Goal: Task Accomplishment & Management: Manage account settings

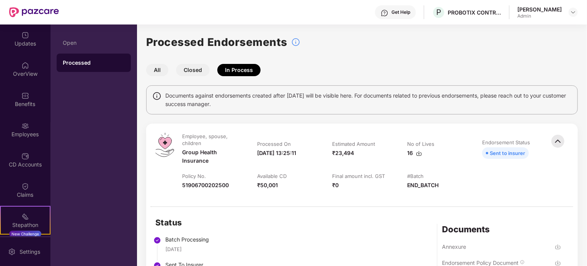
scroll to position [59, 0]
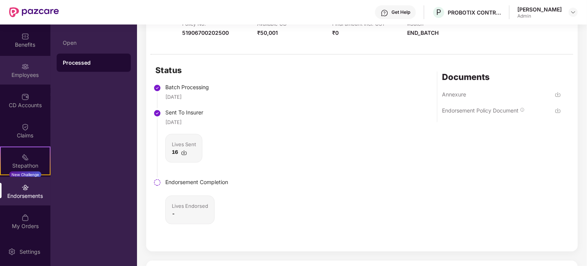
click at [24, 70] on img at bounding box center [25, 67] width 8 height 8
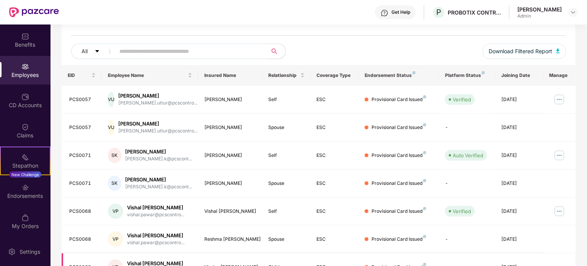
scroll to position [76, 0]
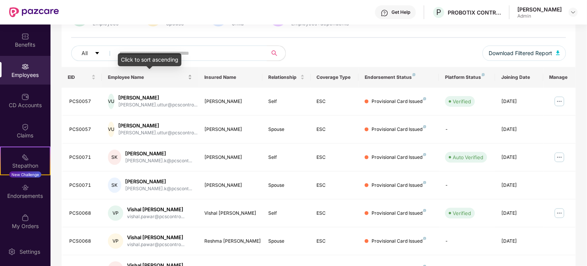
click at [146, 73] on div "Employee Name" at bounding box center [150, 76] width 84 height 7
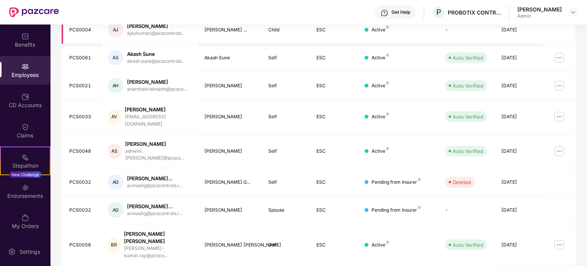
scroll to position [203, 0]
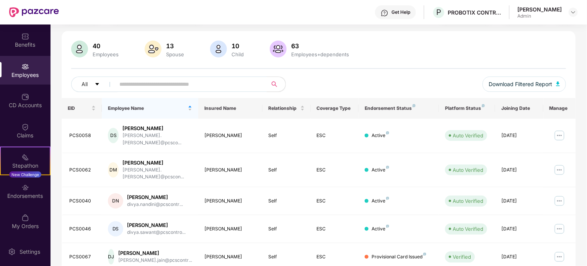
scroll to position [0, 0]
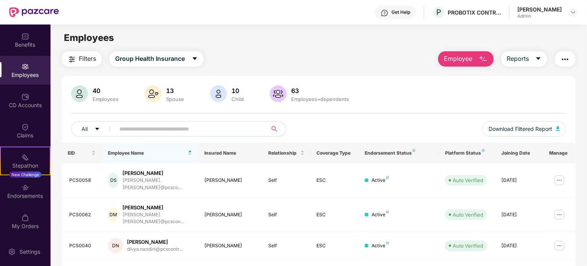
click at [135, 128] on input "text" at bounding box center [187, 128] width 137 height 11
type input "***"
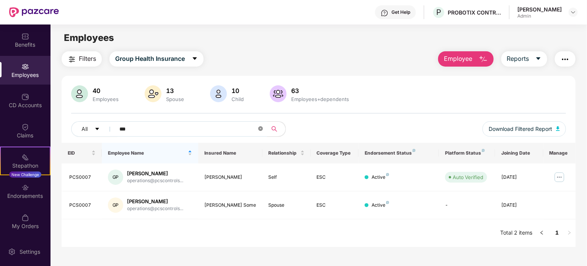
click at [259, 128] on icon "close-circle" at bounding box center [260, 128] width 5 height 5
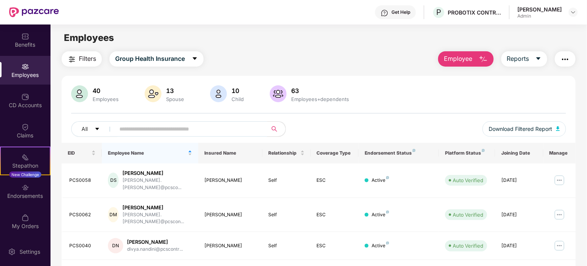
click at [71, 155] on span "EID" at bounding box center [79, 153] width 22 height 6
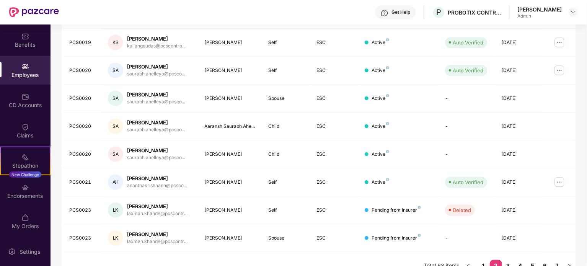
click at [485, 260] on link "1" at bounding box center [483, 265] width 12 height 11
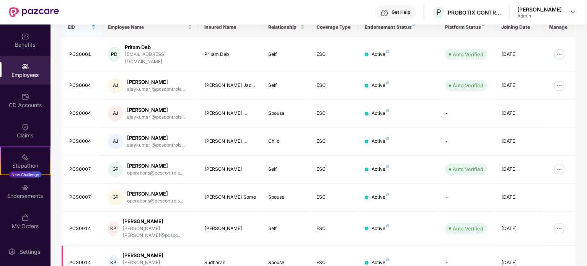
scroll to position [127, 0]
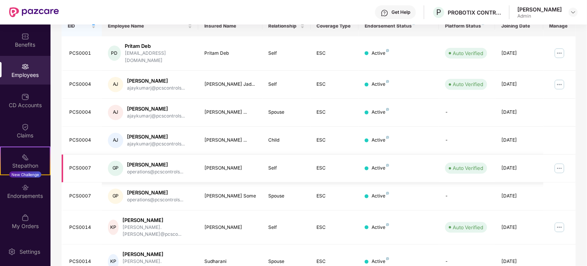
click at [560, 162] on img at bounding box center [559, 168] width 12 height 12
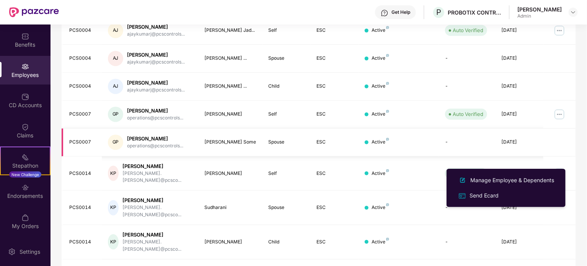
scroll to position [203, 0]
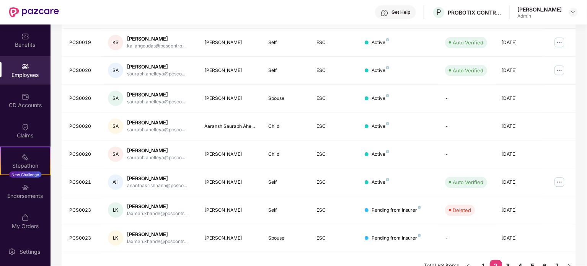
click at [508, 260] on link "3" at bounding box center [508, 265] width 12 height 11
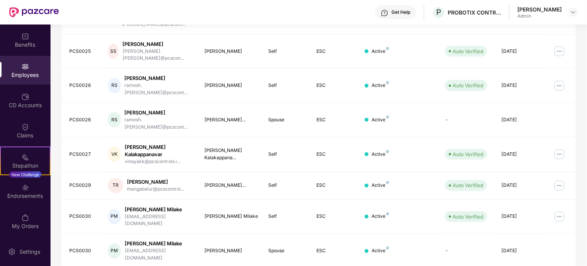
scroll to position [191, 0]
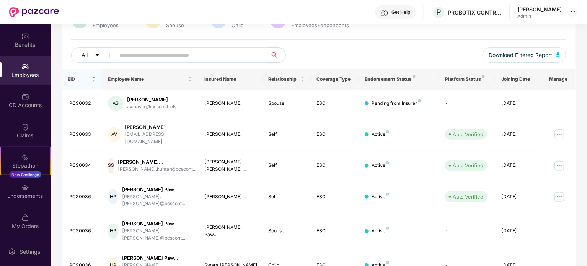
scroll to position [235, 0]
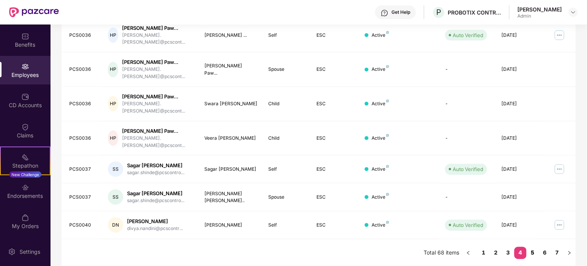
click at [532, 251] on link "5" at bounding box center [532, 252] width 12 height 11
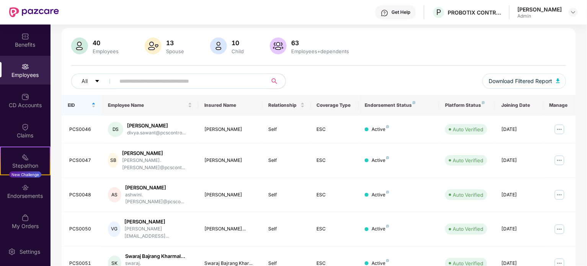
scroll to position [43, 0]
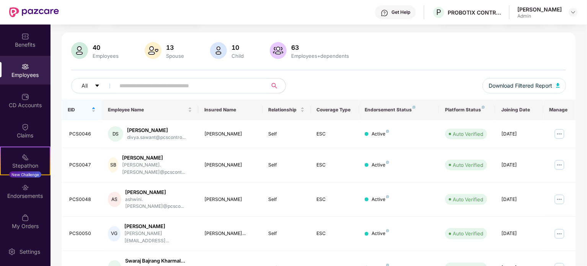
click at [147, 87] on input "text" at bounding box center [187, 85] width 137 height 11
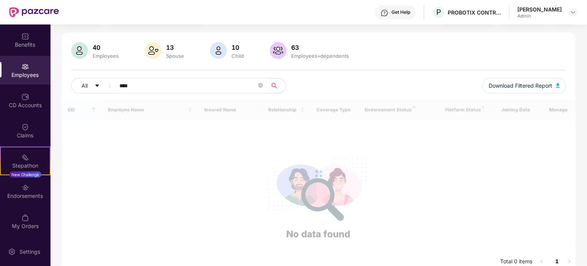
scroll to position [24, 0]
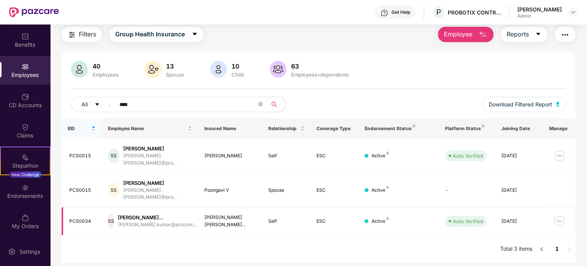
type input "****"
click at [558, 215] on img at bounding box center [559, 221] width 12 height 12
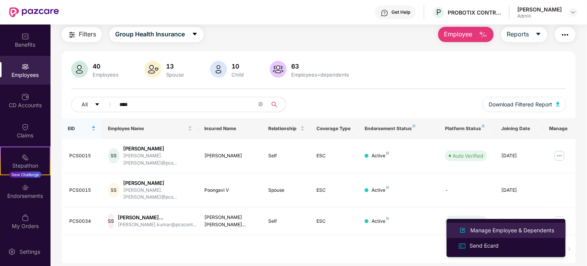
click at [505, 232] on div "Manage Employee & Dependents" at bounding box center [512, 230] width 87 height 8
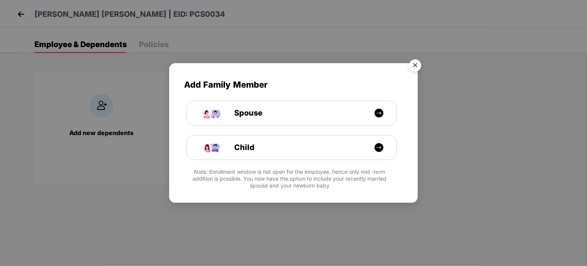
click at [416, 65] on img "Close" at bounding box center [414, 66] width 21 height 21
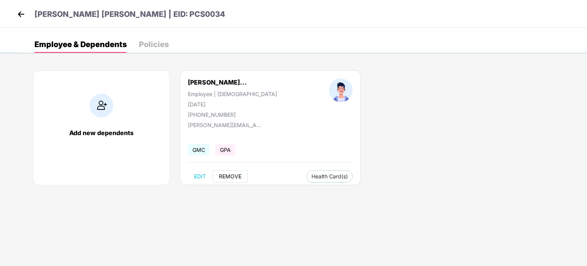
click at [228, 176] on span "REMOVE" at bounding box center [230, 176] width 23 height 6
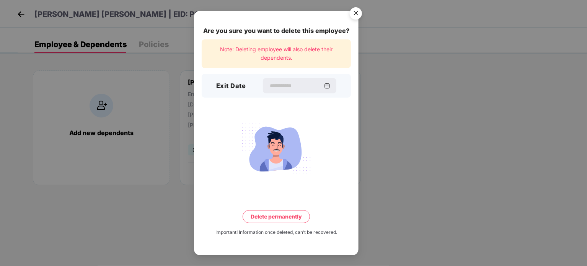
click at [359, 10] on img "Close" at bounding box center [355, 14] width 21 height 21
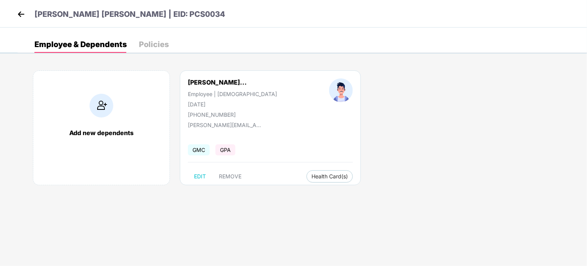
click at [21, 13] on img at bounding box center [20, 13] width 11 height 11
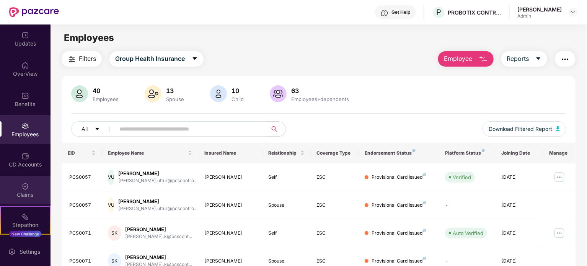
scroll to position [59, 0]
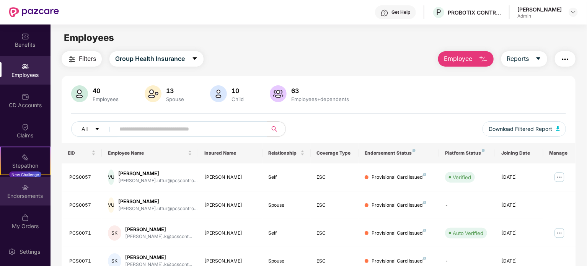
click at [34, 192] on div "Endorsements" at bounding box center [25, 196] width 50 height 8
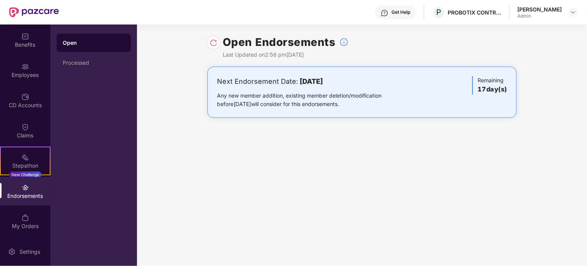
click at [295, 83] on div "Next Endorsement Date: [DATE]" at bounding box center [311, 81] width 189 height 11
click at [25, 195] on div "Endorsements" at bounding box center [25, 196] width 50 height 8
click at [212, 44] on img at bounding box center [214, 43] width 8 height 8
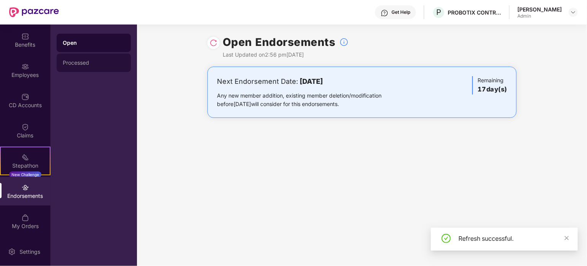
click at [87, 63] on div "Processed" at bounding box center [94, 63] width 62 height 6
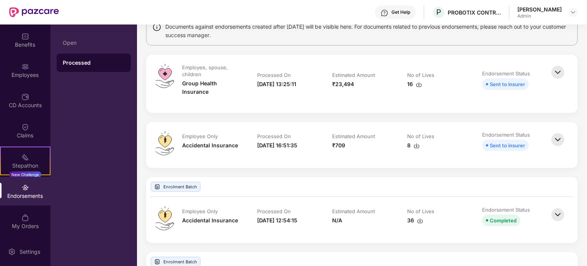
scroll to position [0, 0]
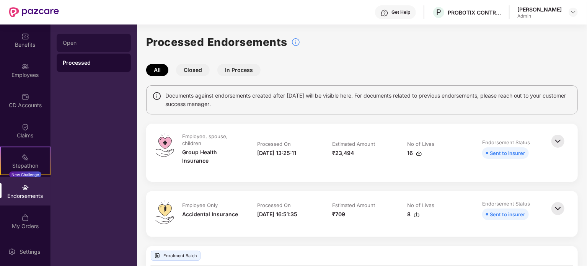
click at [60, 44] on div "Open" at bounding box center [94, 43] width 74 height 18
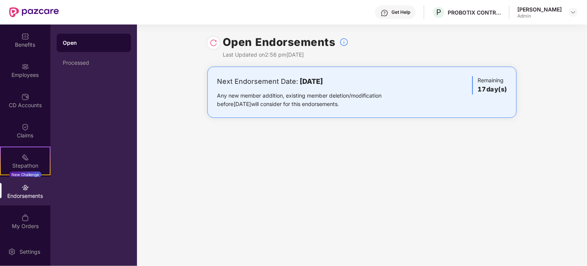
click at [26, 190] on img at bounding box center [25, 188] width 8 height 8
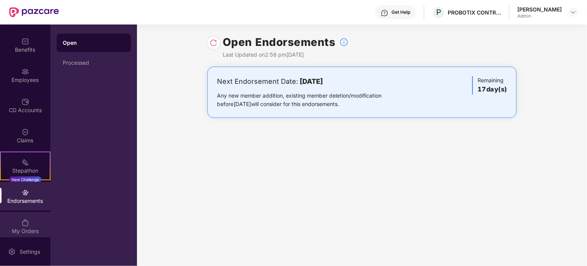
scroll to position [59, 0]
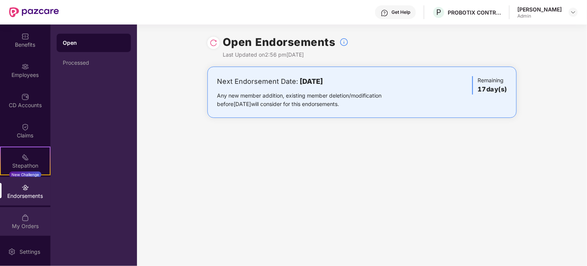
click at [10, 209] on div "My Orders" at bounding box center [25, 221] width 50 height 29
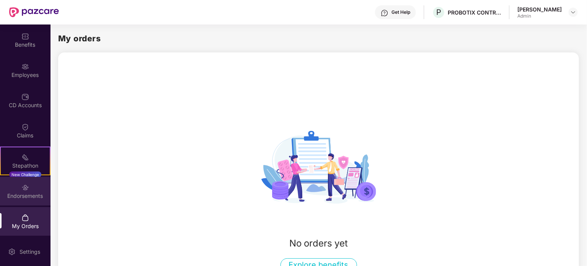
click at [24, 186] on img at bounding box center [25, 188] width 8 height 8
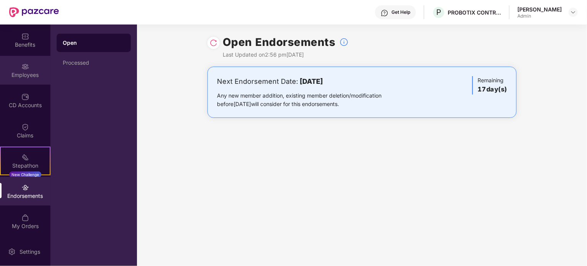
click at [28, 65] on img at bounding box center [25, 67] width 8 height 8
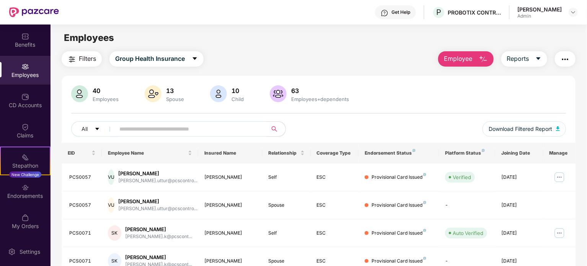
click at [467, 55] on span "Employee" at bounding box center [458, 59] width 29 height 10
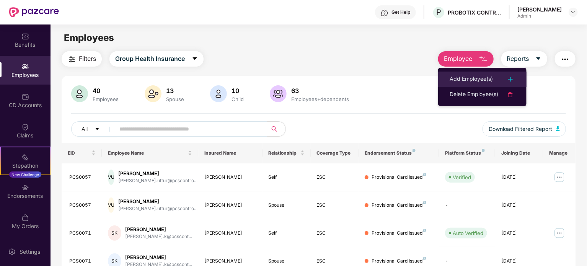
click at [476, 75] on div "Add Employee(s)" at bounding box center [470, 79] width 43 height 9
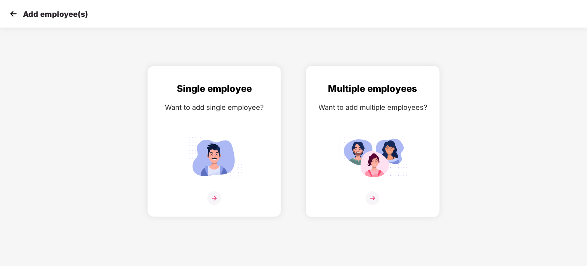
click at [373, 193] on img at bounding box center [373, 198] width 14 height 14
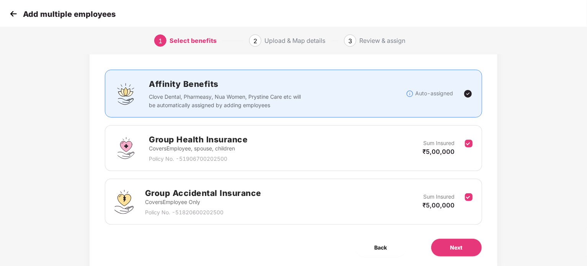
scroll to position [46, 0]
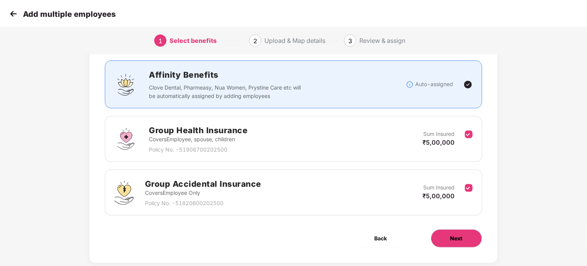
click at [454, 240] on span "Next" at bounding box center [456, 238] width 12 height 8
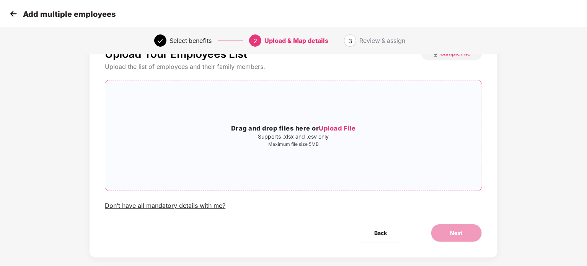
scroll to position [41, 0]
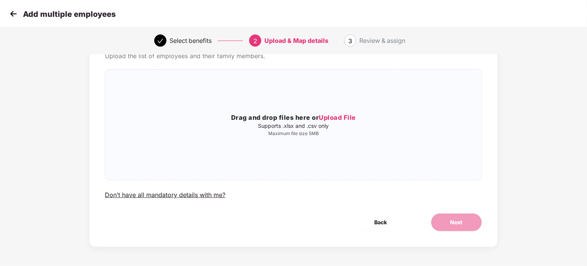
click at [11, 15] on img at bounding box center [13, 13] width 11 height 11
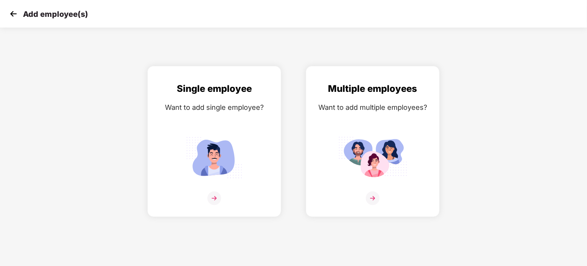
click at [11, 15] on img at bounding box center [13, 13] width 11 height 11
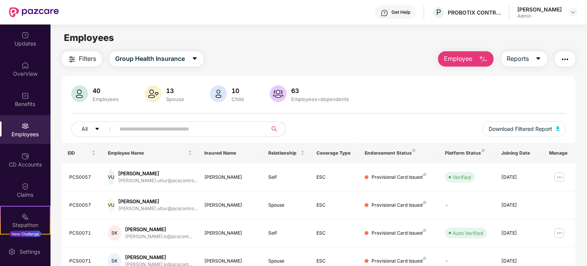
click at [477, 60] on button "Employee" at bounding box center [465, 58] width 55 height 15
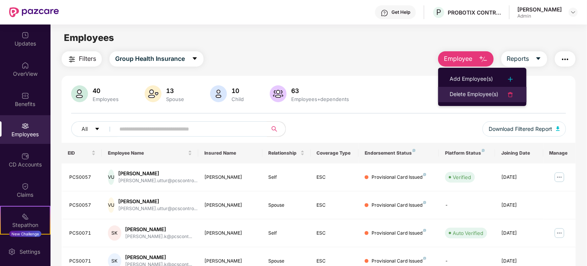
click at [475, 87] on li "Delete Employee(s)" at bounding box center [482, 94] width 88 height 15
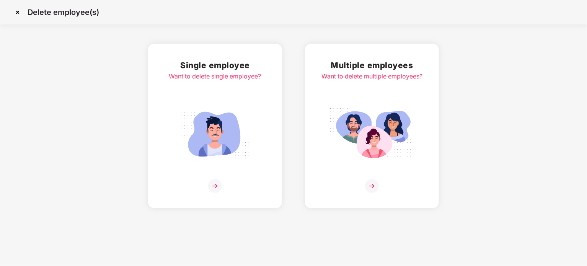
click at [228, 142] on img at bounding box center [215, 134] width 86 height 60
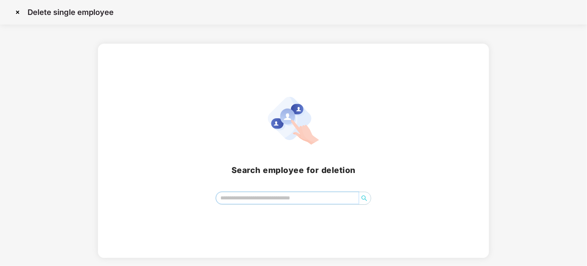
click at [249, 197] on input "search" at bounding box center [287, 197] width 142 height 11
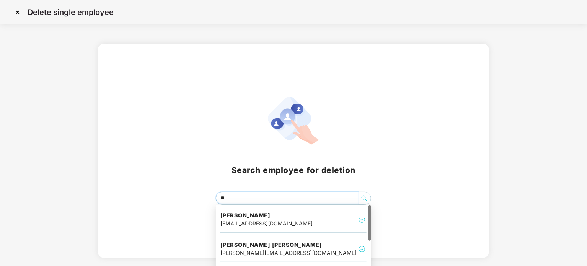
type input "***"
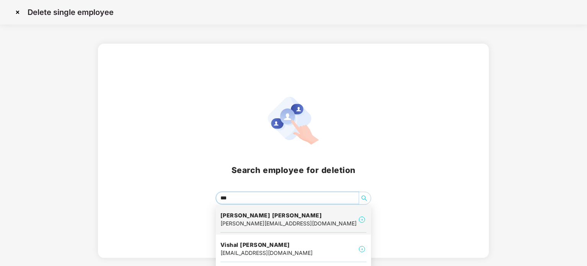
click at [286, 217] on h4 "[PERSON_NAME] [PERSON_NAME]" at bounding box center [288, 216] width 136 height 8
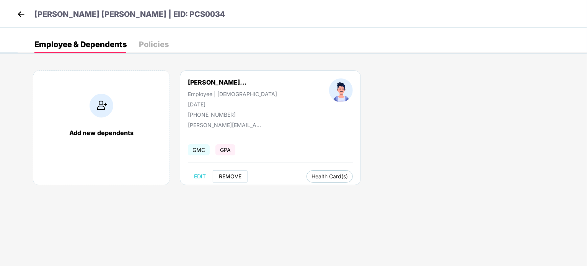
click at [222, 176] on span "REMOVE" at bounding box center [230, 176] width 23 height 6
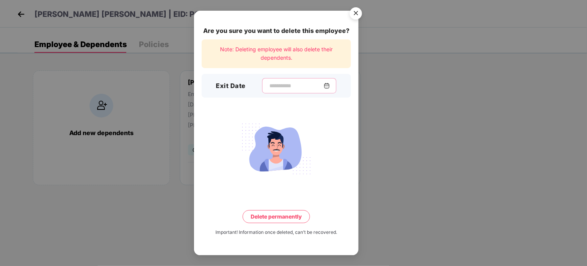
click at [289, 88] on input at bounding box center [296, 86] width 55 height 8
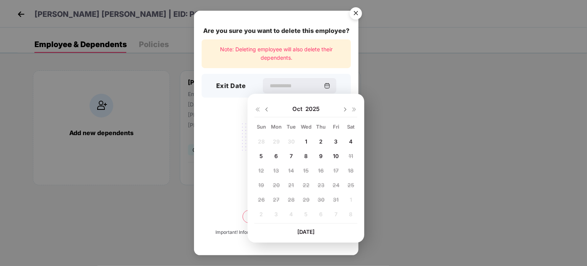
click at [268, 108] on img at bounding box center [267, 109] width 6 height 6
click at [321, 159] on div "11" at bounding box center [320, 155] width 11 height 11
type input "**********"
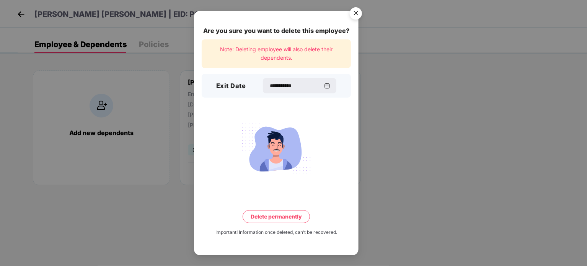
click at [288, 216] on button "Delete permanently" at bounding box center [276, 216] width 67 height 13
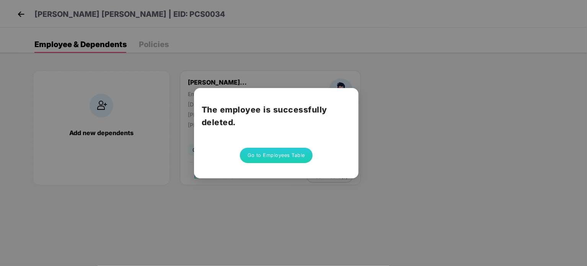
click at [269, 151] on button "Go to Employees Table" at bounding box center [276, 155] width 73 height 15
